Goal: Find specific page/section: Find specific page/section

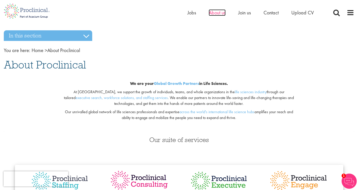
click at [217, 13] on span "About us" at bounding box center [216, 12] width 17 height 7
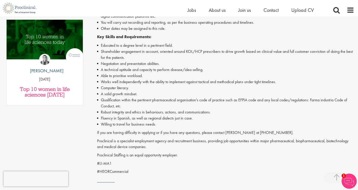
scroll to position [151, 0]
